Goal: Information Seeking & Learning: Learn about a topic

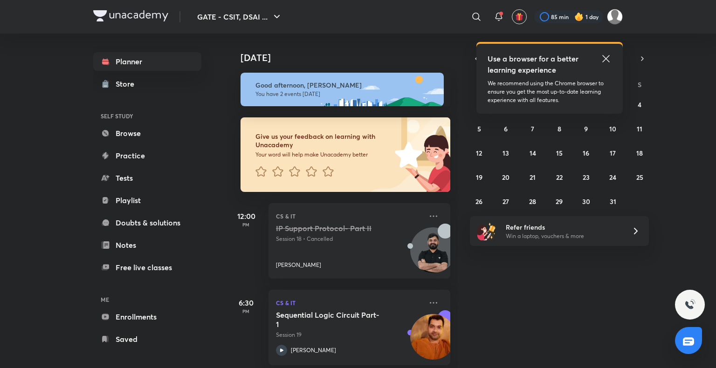
click at [605, 53] on icon at bounding box center [605, 58] width 11 height 11
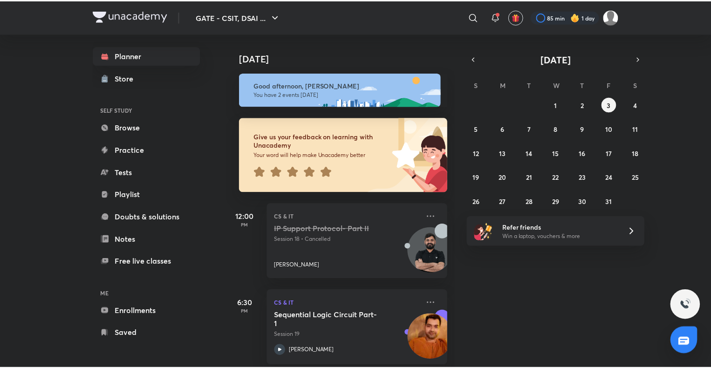
scroll to position [11, 0]
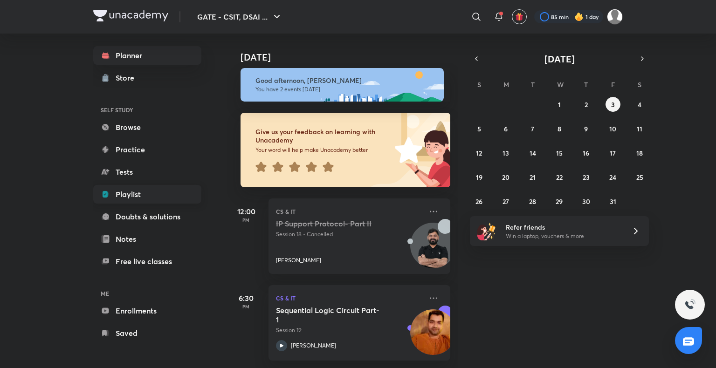
click at [144, 193] on link "Playlist" at bounding box center [147, 194] width 108 height 19
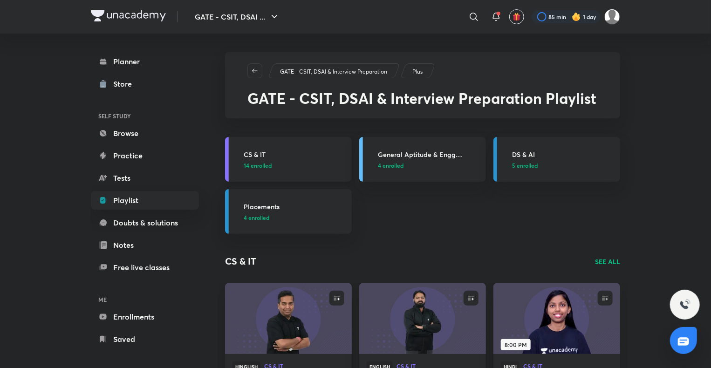
click at [263, 150] on h3 "CS & IT" at bounding box center [295, 155] width 103 height 10
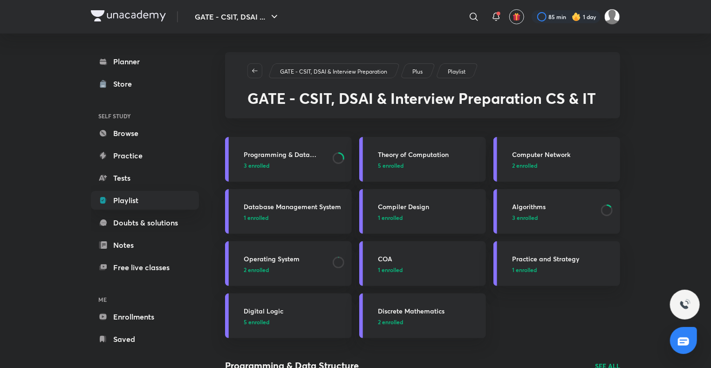
click at [530, 201] on link "Algorithms 3 enrolled" at bounding box center [556, 211] width 127 height 45
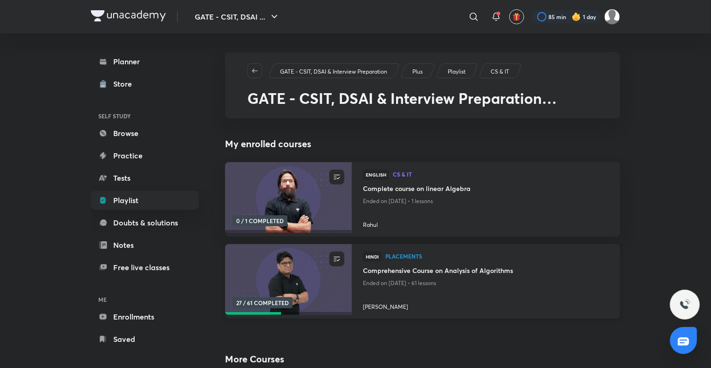
click at [466, 276] on h4 "Comprehensive Course on Analysis of Algorithms" at bounding box center [486, 272] width 246 height 12
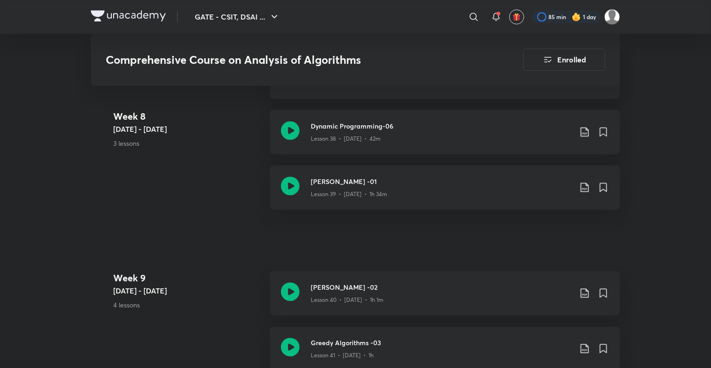
scroll to position [2934, 0]
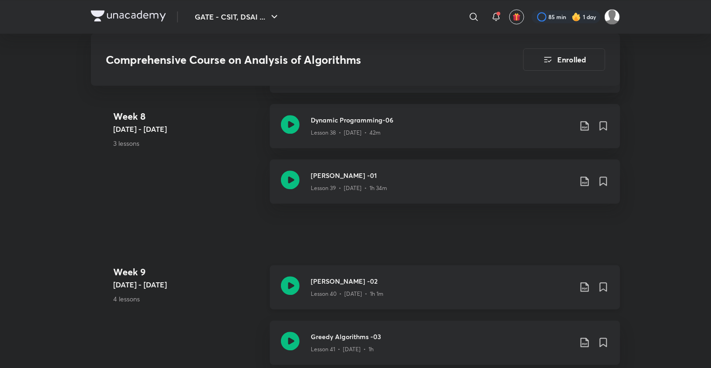
click at [356, 273] on div "Greedy Algorithms -02 Lesson 40 • [DATE] • 1h 1m" at bounding box center [445, 287] width 350 height 44
click at [340, 277] on h3 "[PERSON_NAME] -02" at bounding box center [441, 281] width 261 height 10
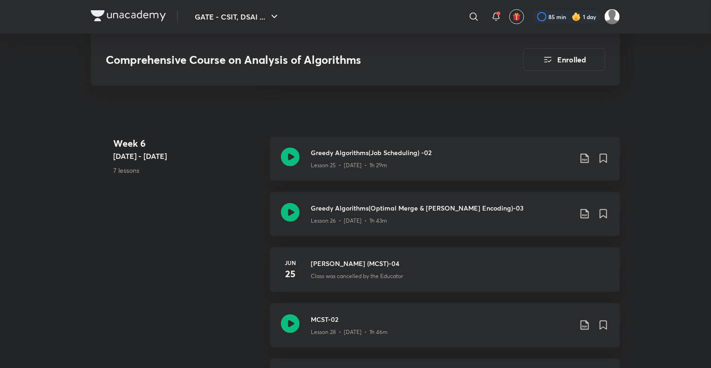
scroll to position [2078, 0]
